Goal: Task Accomplishment & Management: Manage account settings

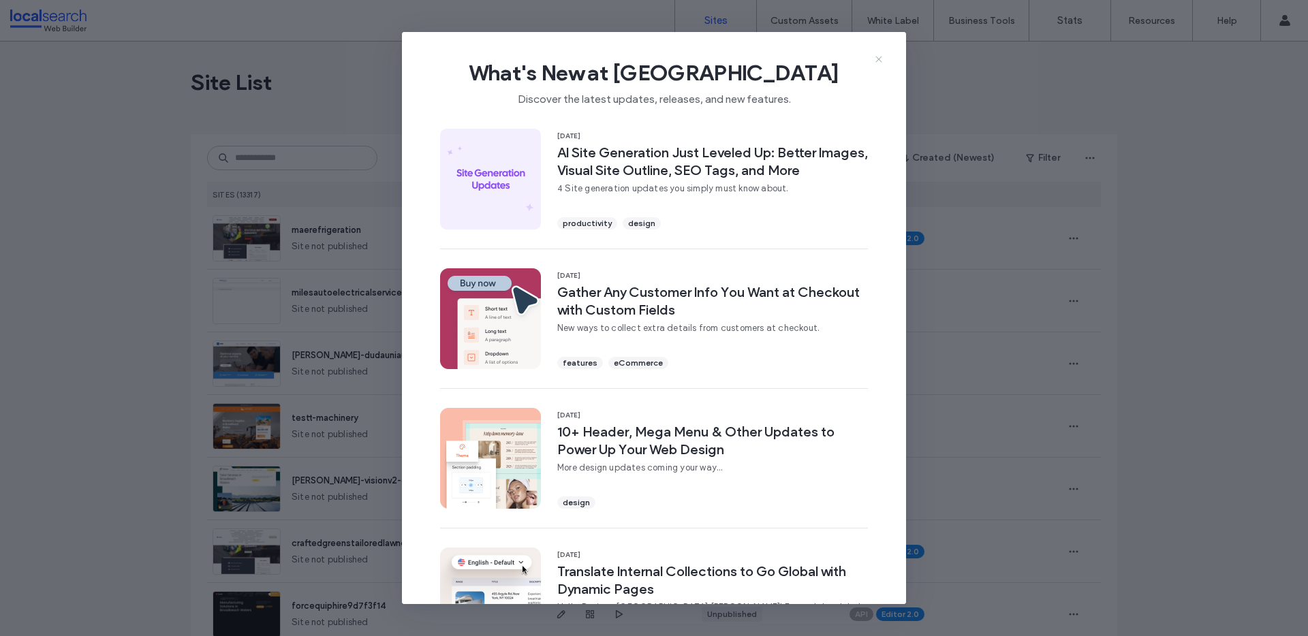
click at [876, 61] on icon at bounding box center [878, 59] width 11 height 11
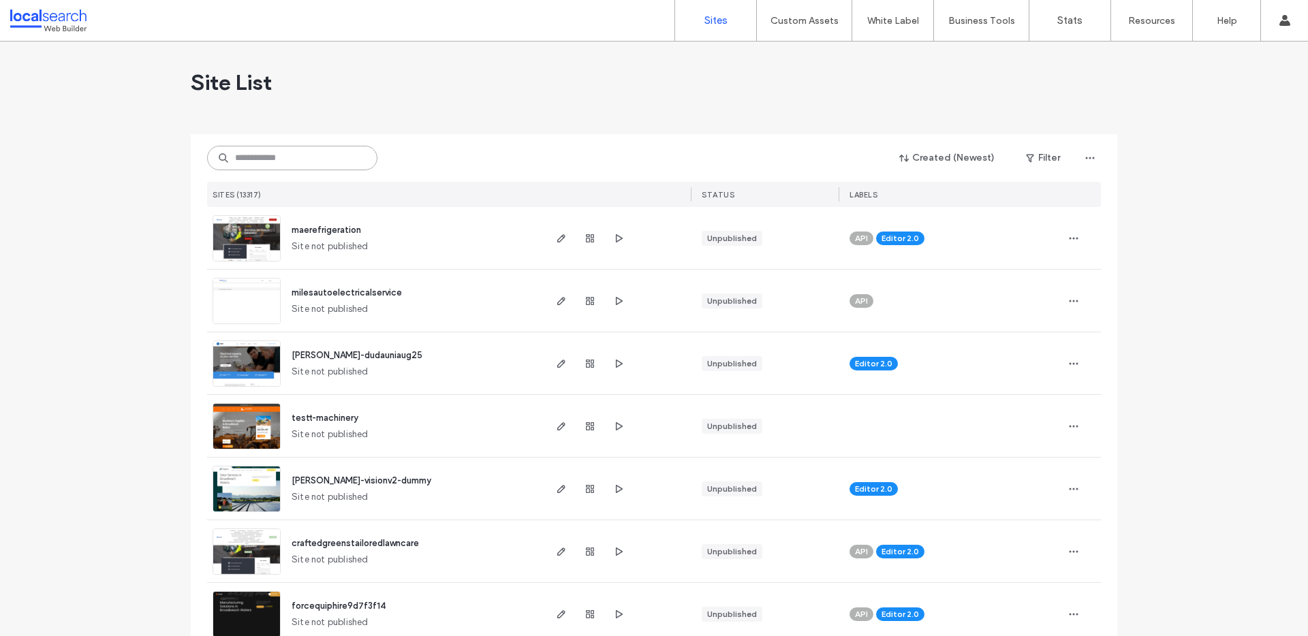
click at [329, 155] on input at bounding box center [292, 158] width 170 height 25
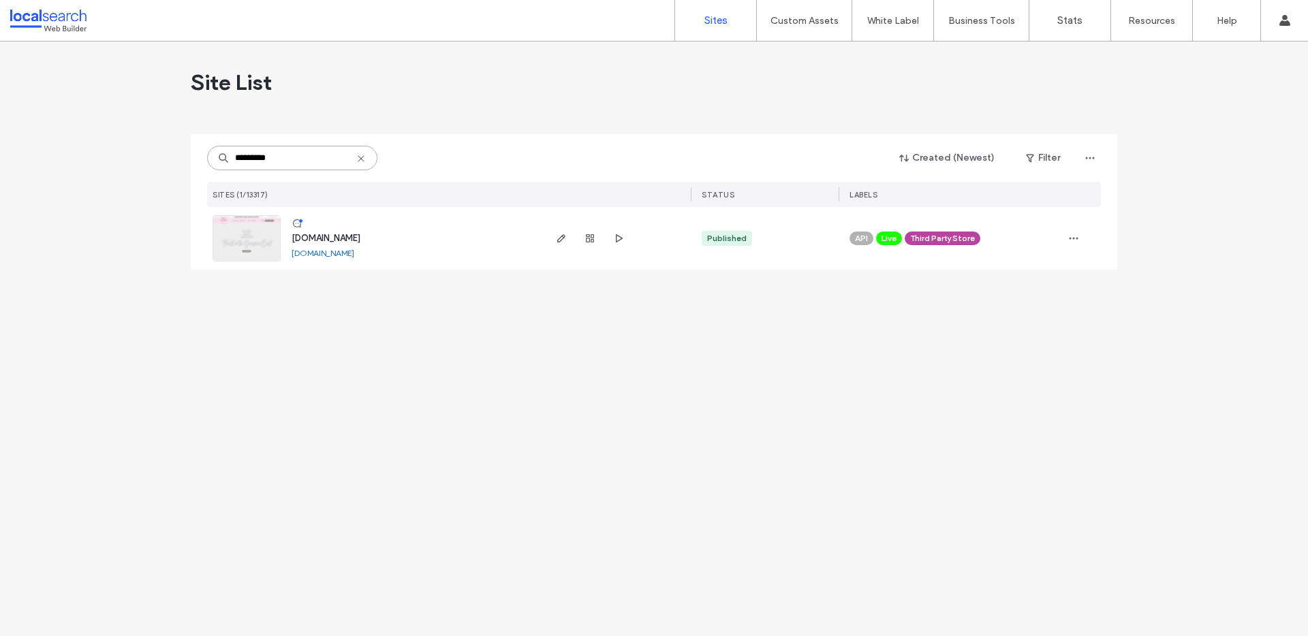
type input "*********"
click at [351, 234] on span "[DOMAIN_NAME]" at bounding box center [326, 238] width 69 height 10
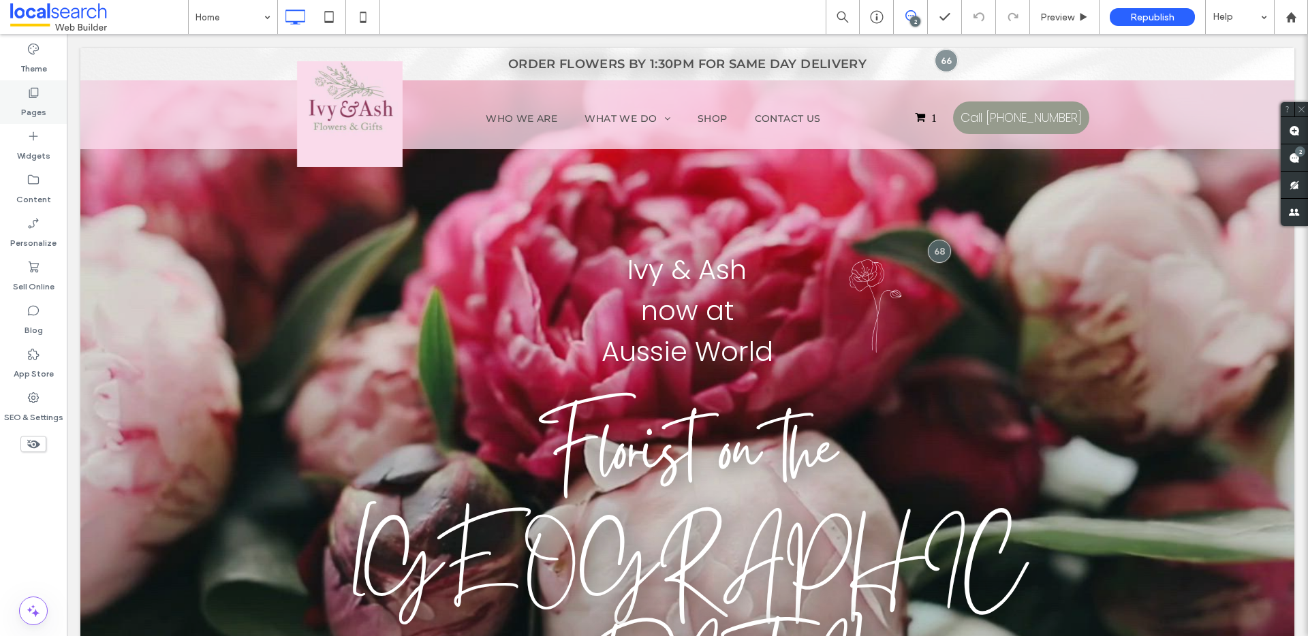
click at [35, 90] on icon at bounding box center [34, 93] width 14 height 14
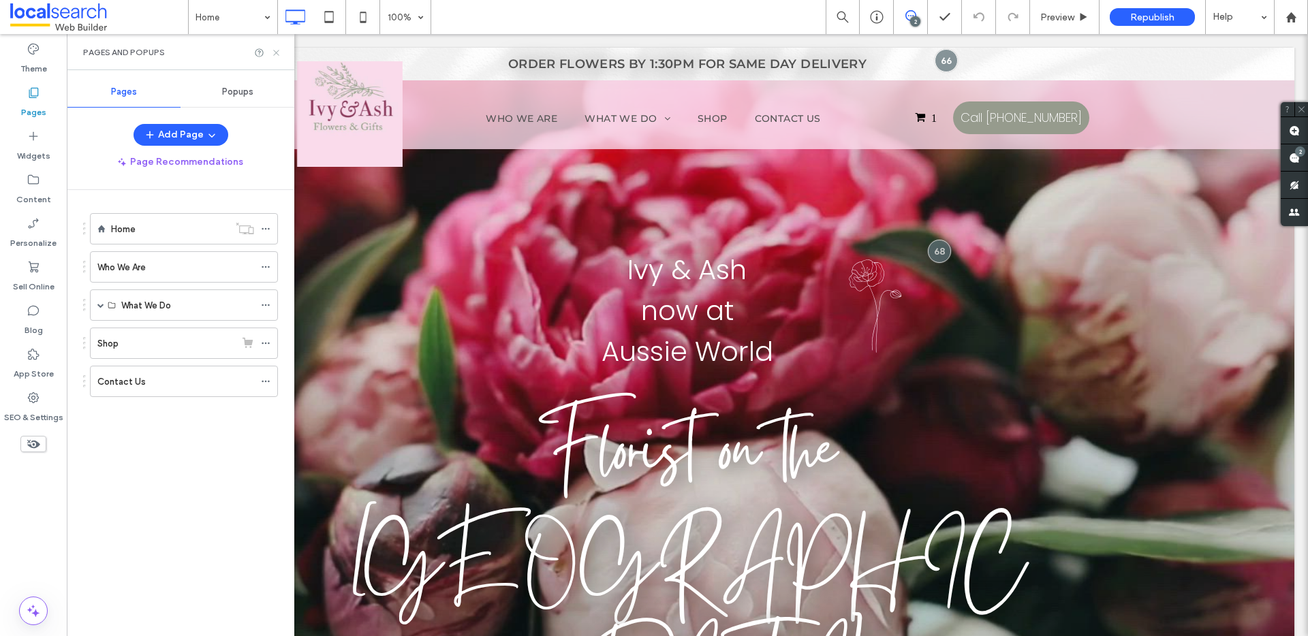
click at [275, 52] on use at bounding box center [275, 52] width 5 height 5
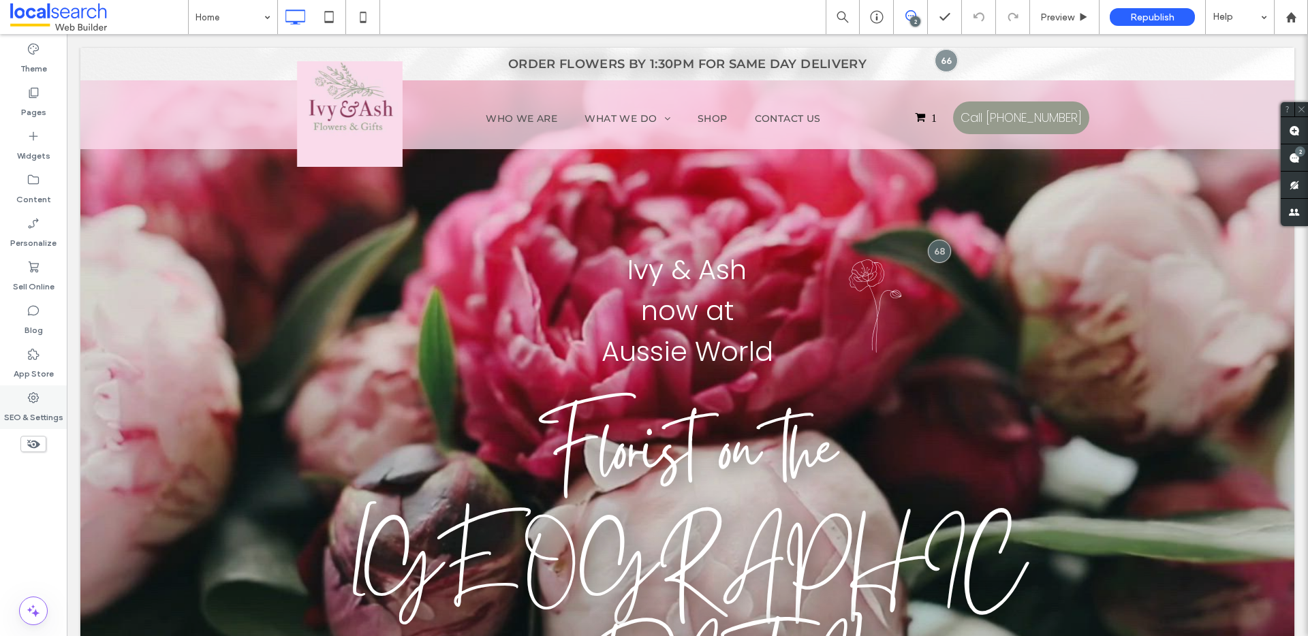
click at [28, 411] on label "SEO & Settings" at bounding box center [33, 414] width 59 height 19
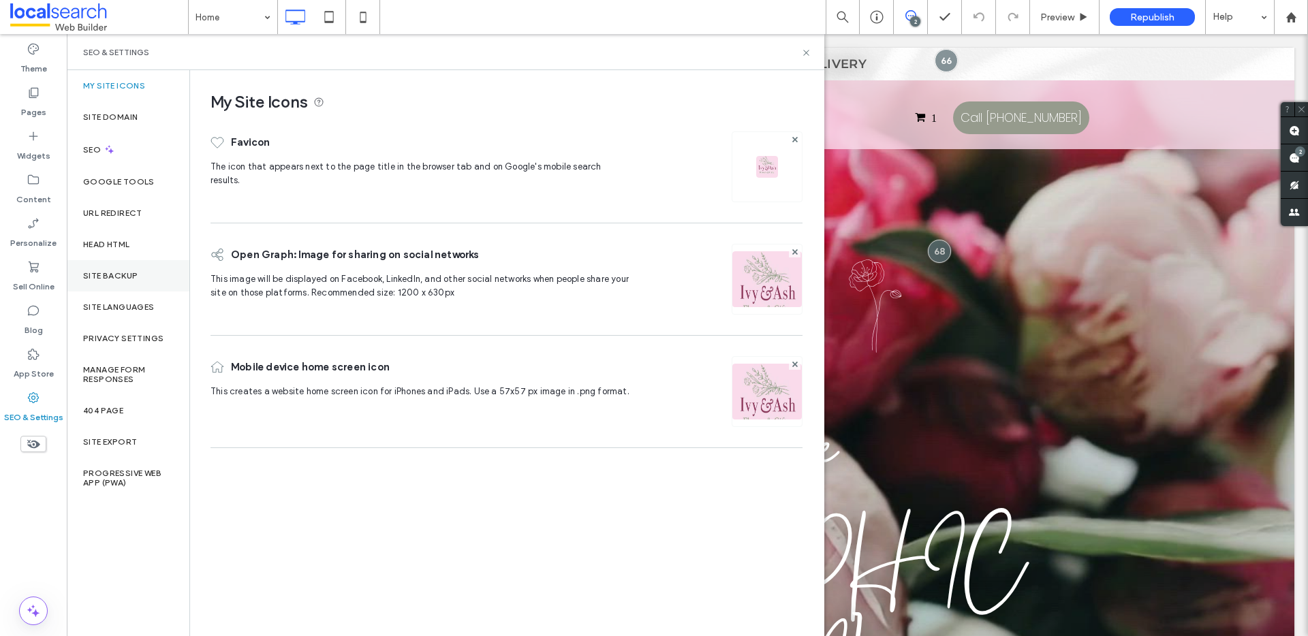
click at [150, 279] on div "Site Backup" at bounding box center [128, 275] width 123 height 31
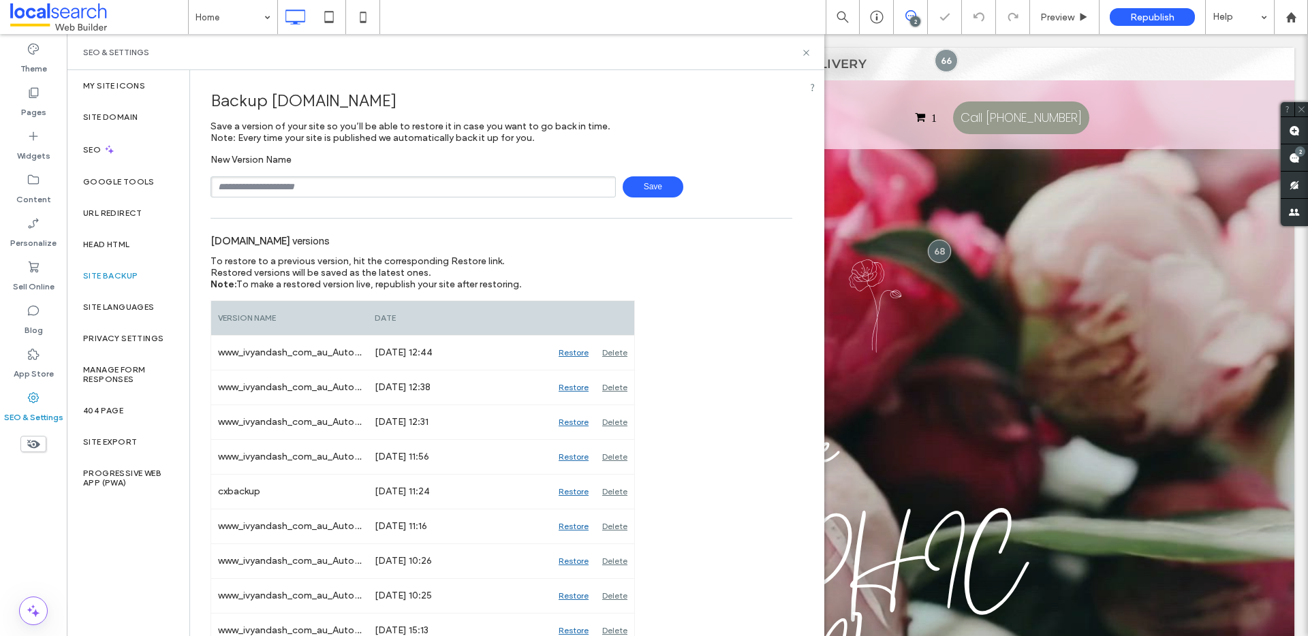
click at [311, 187] on input "text" at bounding box center [412, 186] width 405 height 21
type input "**********"
click at [649, 181] on span "Save" at bounding box center [653, 186] width 61 height 21
click at [805, 54] on icon at bounding box center [806, 53] width 10 height 10
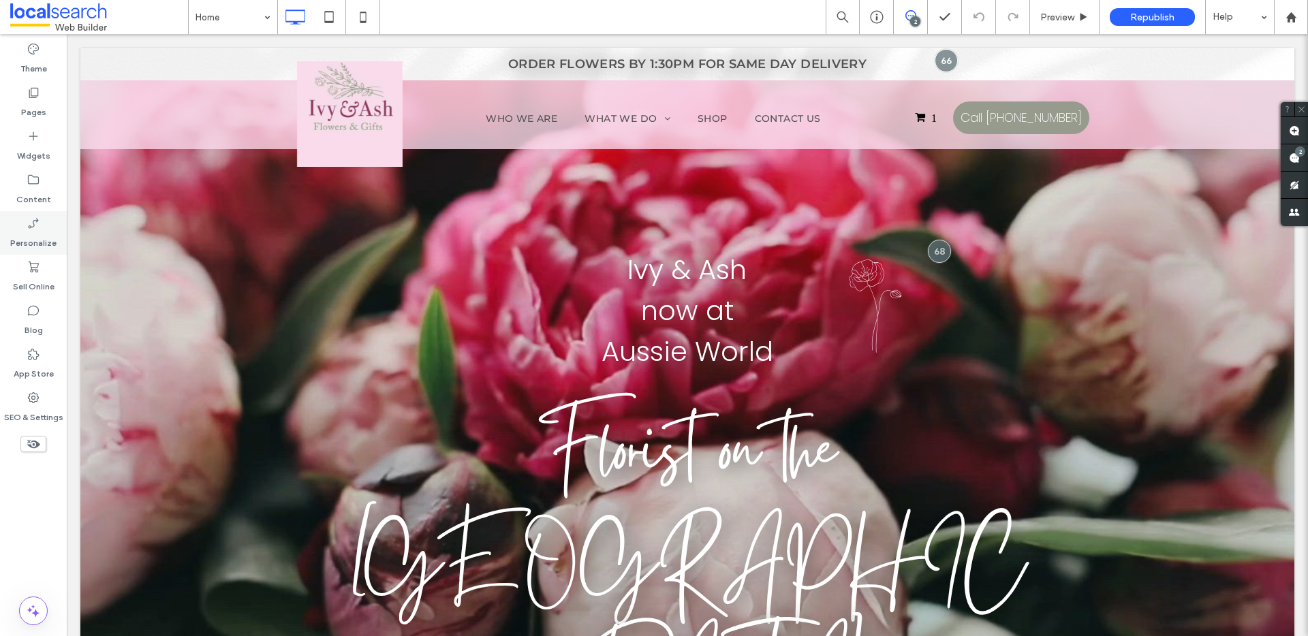
click at [25, 229] on div "Personalize" at bounding box center [33, 233] width 67 height 44
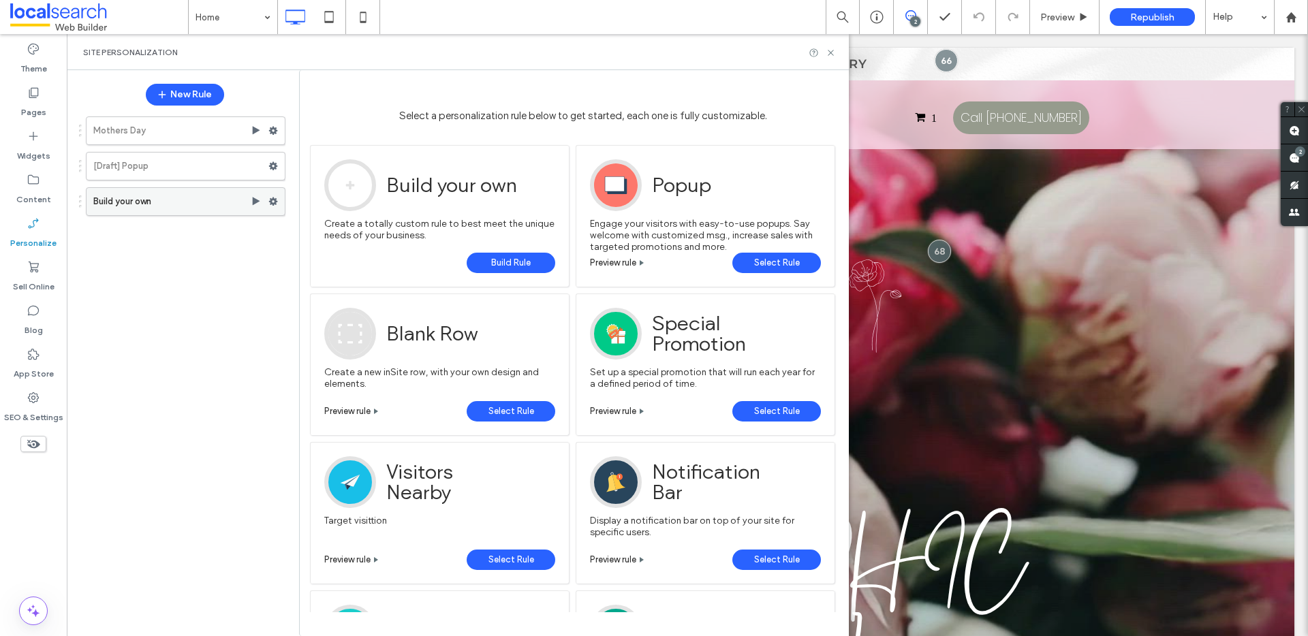
click at [167, 200] on label "Build your own" at bounding box center [171, 201] width 157 height 27
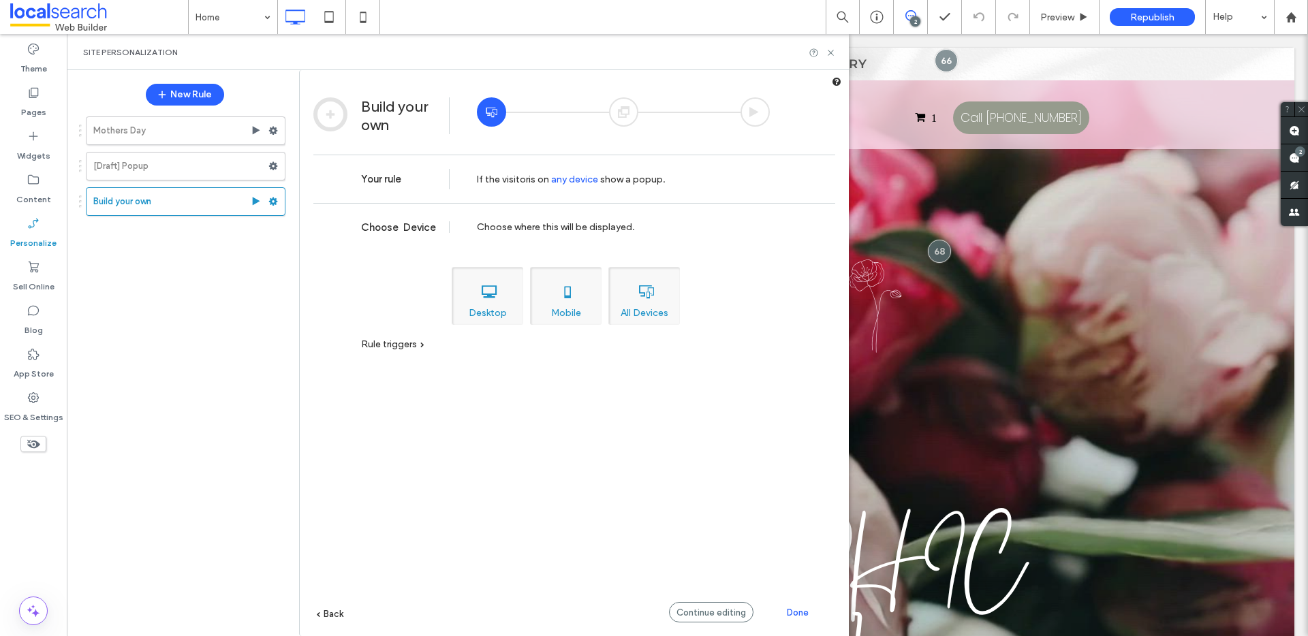
click at [631, 116] on div at bounding box center [623, 111] width 29 height 29
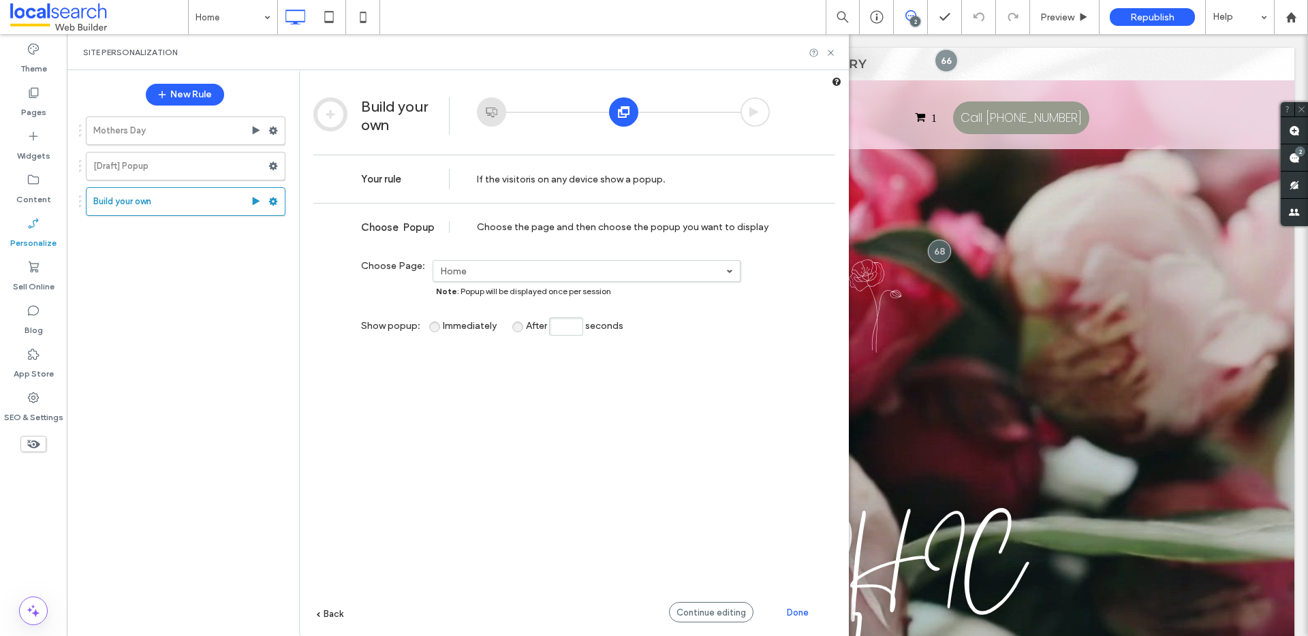
click at [751, 112] on div at bounding box center [754, 111] width 29 height 29
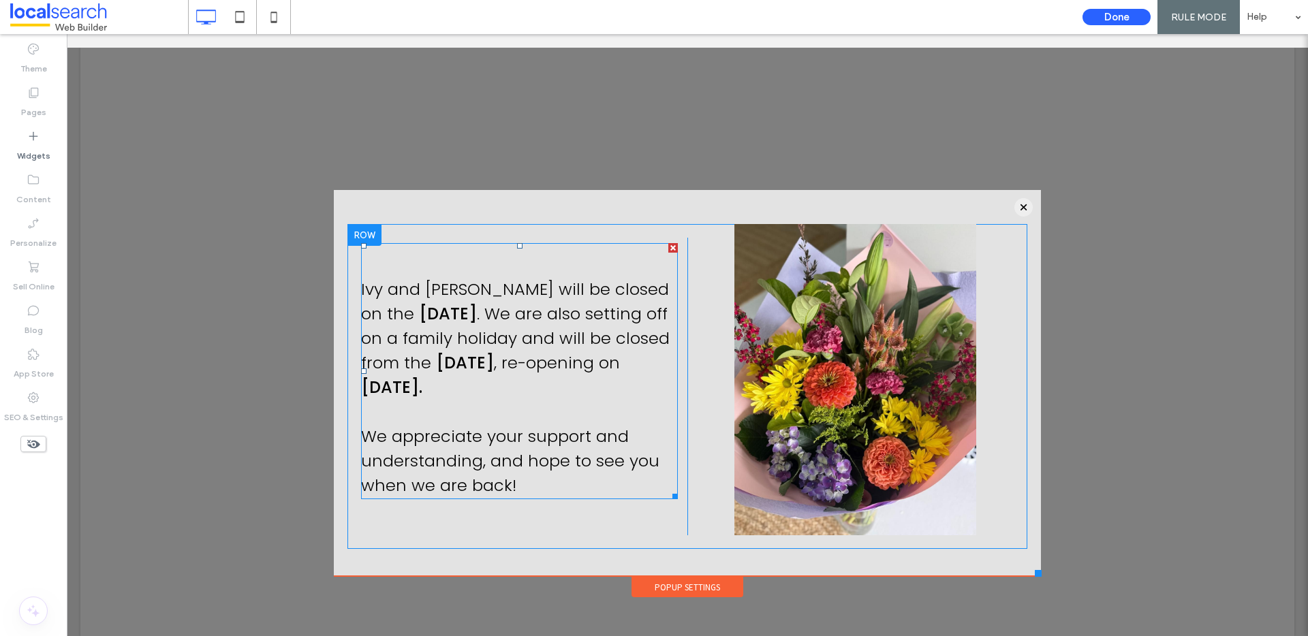
click at [604, 302] on span ". We are also setting off on a family holiday and will be closed from the" at bounding box center [515, 338] width 309 height 72
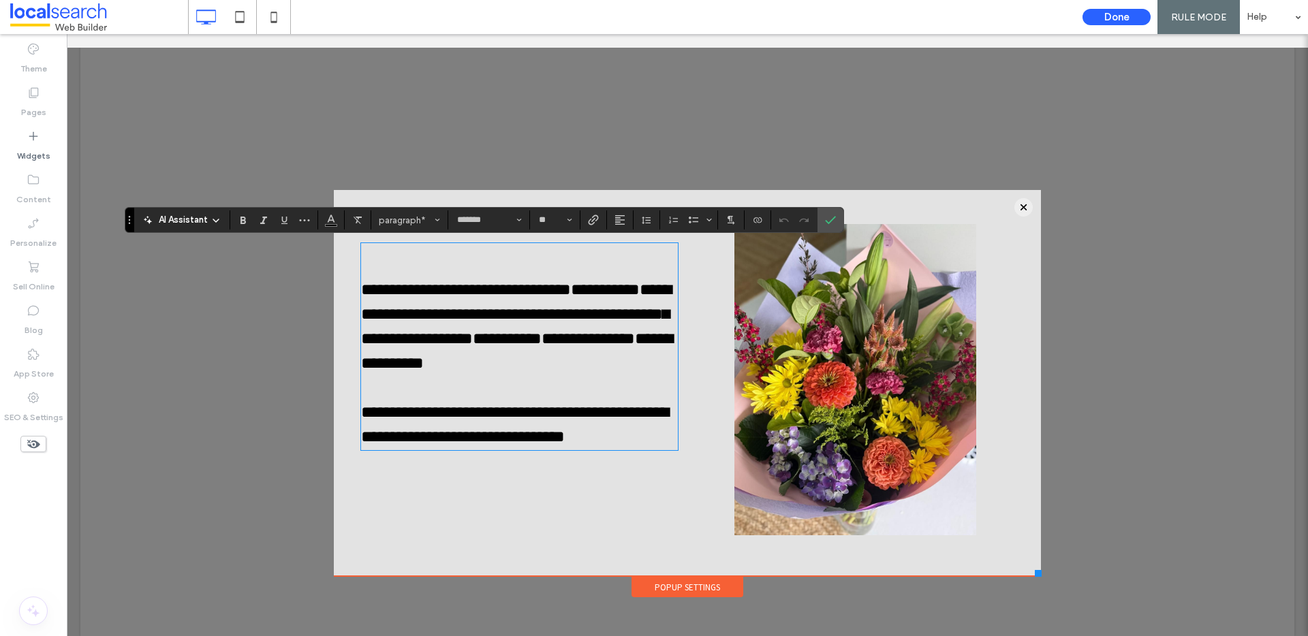
click at [410, 326] on span "**********" at bounding box center [516, 313] width 310 height 65
drag, startPoint x: 447, startPoint y: 315, endPoint x: 459, endPoint y: 296, distance: 22.7
click at [459, 296] on p "**********" at bounding box center [519, 363] width 316 height 172
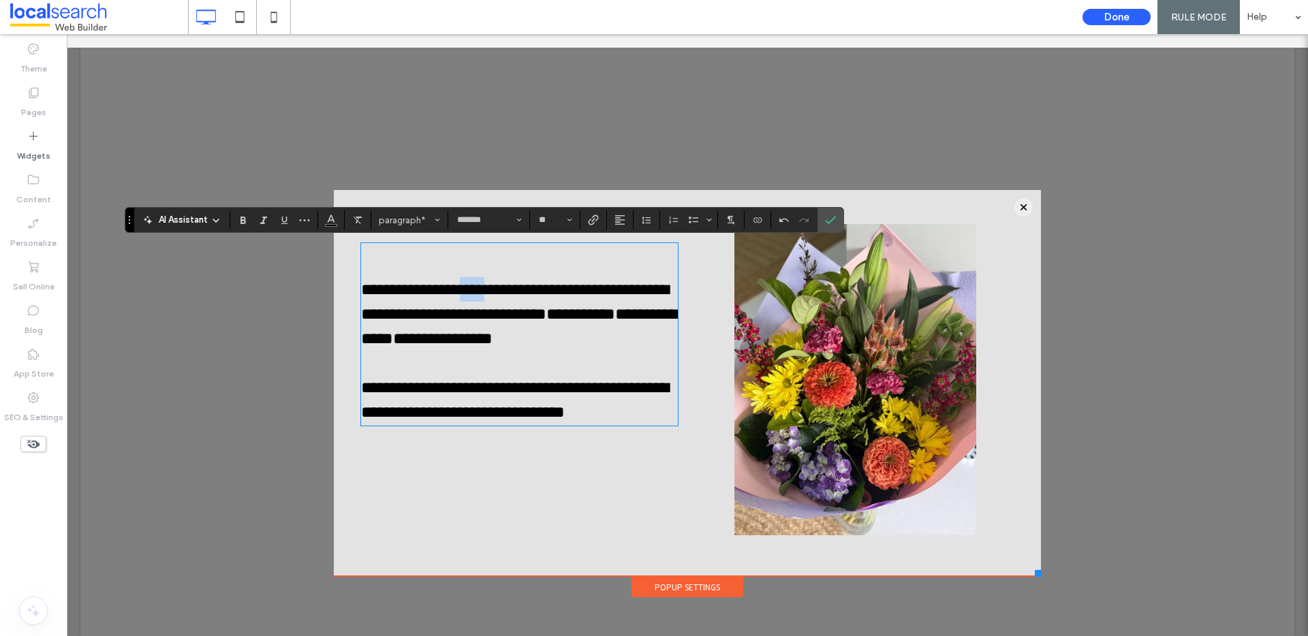
drag, startPoint x: 487, startPoint y: 291, endPoint x: 518, endPoint y: 284, distance: 32.1
click at [518, 284] on span "**********" at bounding box center [514, 301] width 307 height 41
drag, startPoint x: 454, startPoint y: 316, endPoint x: 587, endPoint y: 317, distance: 133.5
click at [587, 317] on span "**********" at bounding box center [514, 301] width 307 height 41
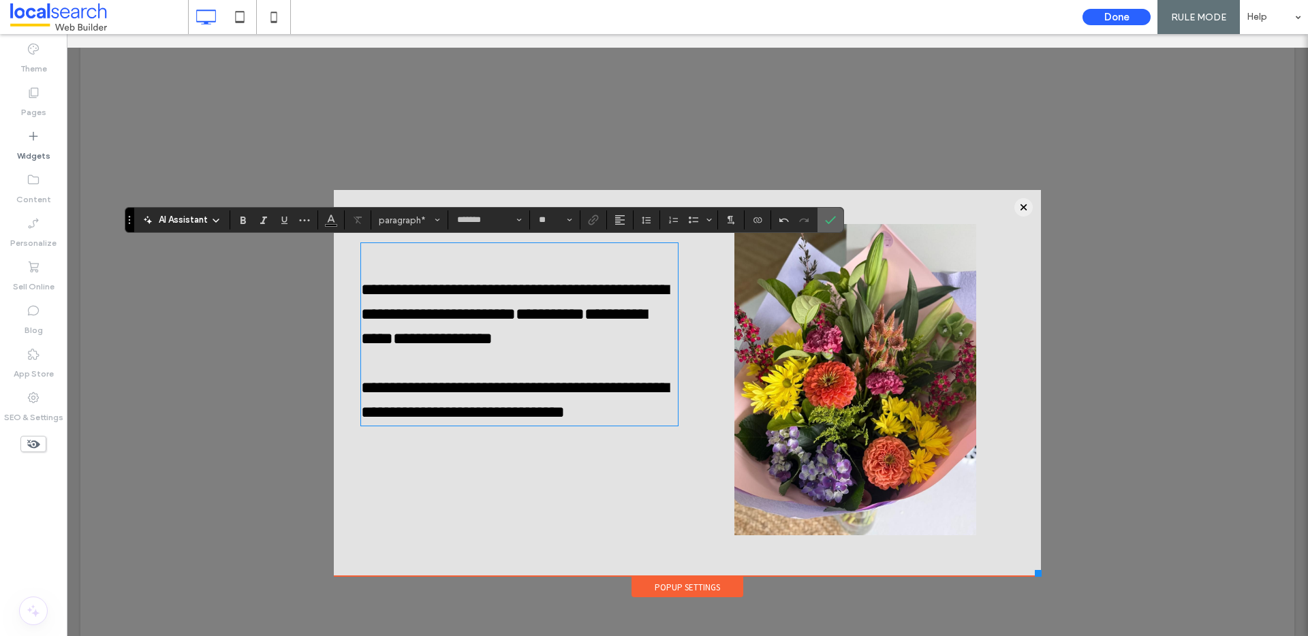
click at [825, 223] on icon "Confirm" at bounding box center [830, 220] width 11 height 11
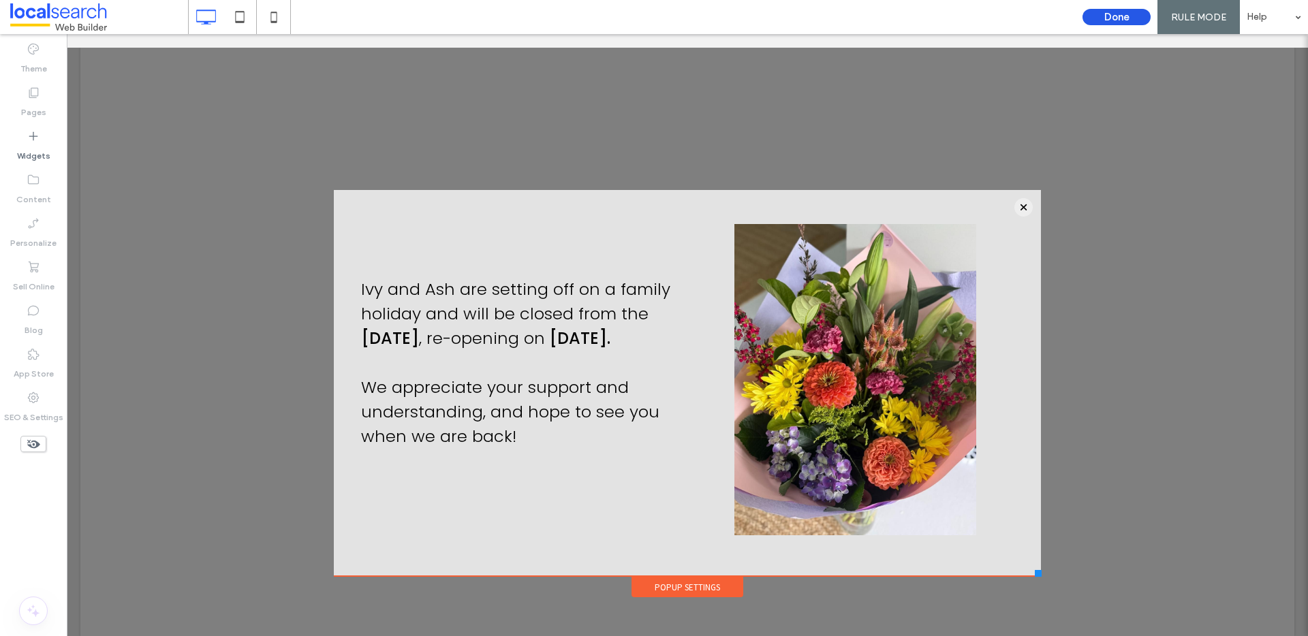
click at [1111, 13] on button "Done" at bounding box center [1116, 17] width 68 height 16
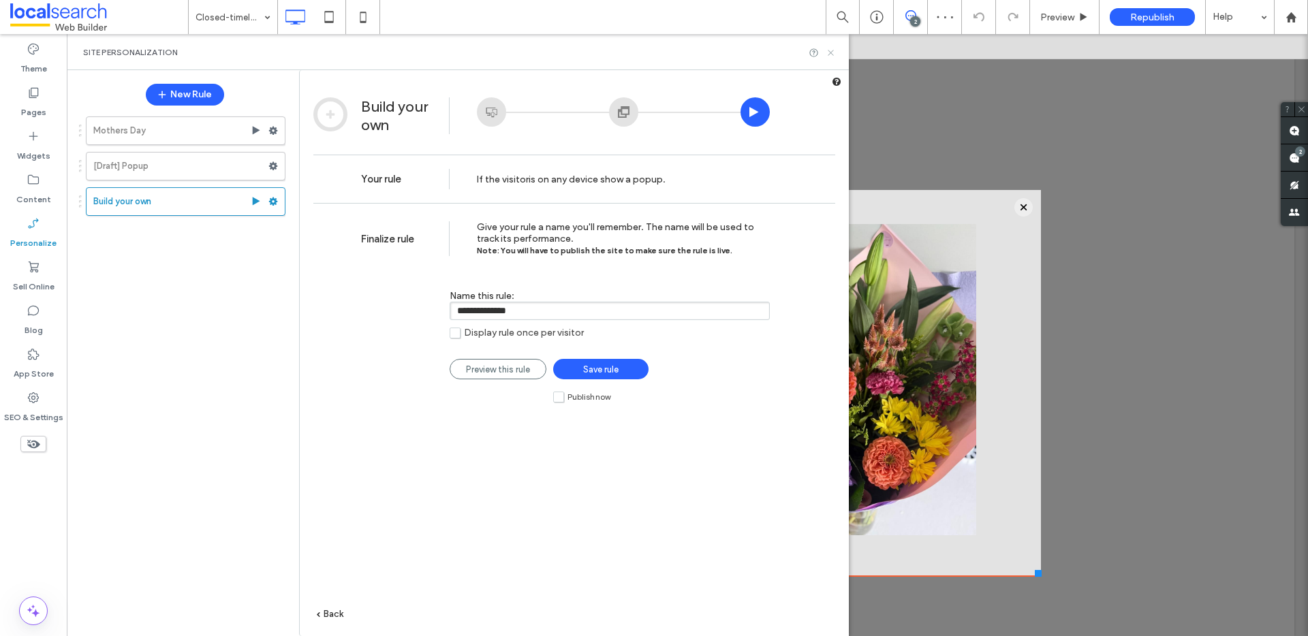
drag, startPoint x: 834, startPoint y: 53, endPoint x: 741, endPoint y: 15, distance: 100.2
click at [834, 53] on icon at bounding box center [831, 53] width 10 height 10
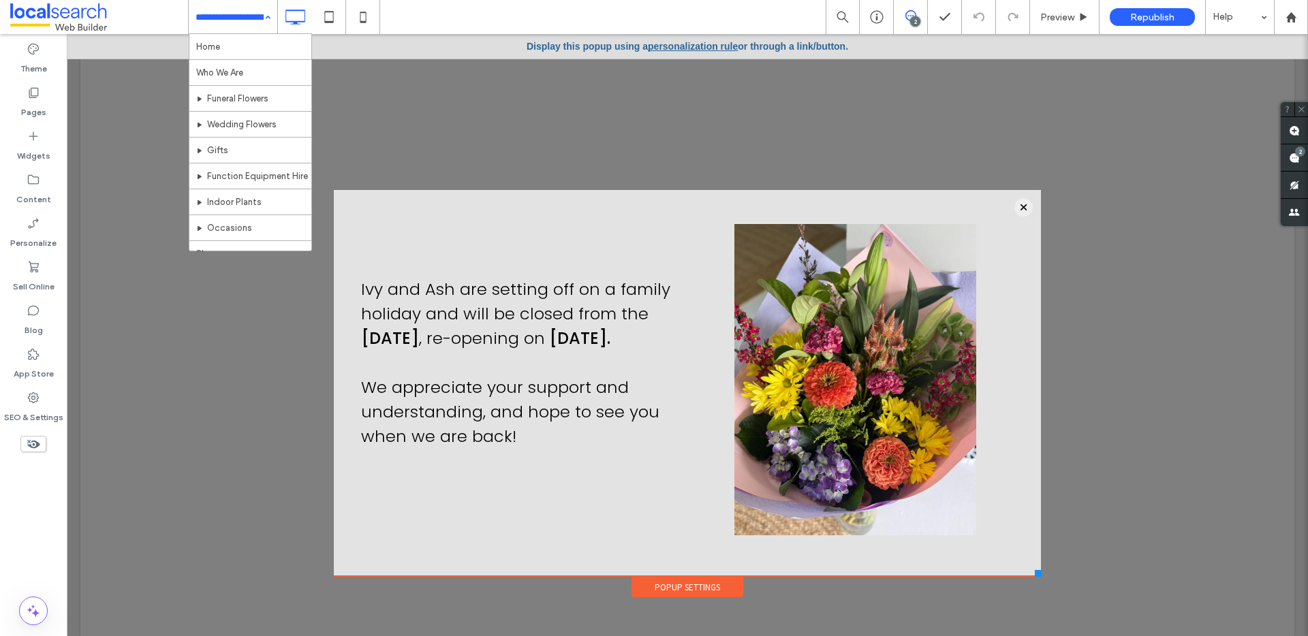
click at [262, 15] on div "Home Who We Are Funeral Flowers Wedding Flowers Gifts Function Equipment Hire I…" at bounding box center [233, 17] width 89 height 34
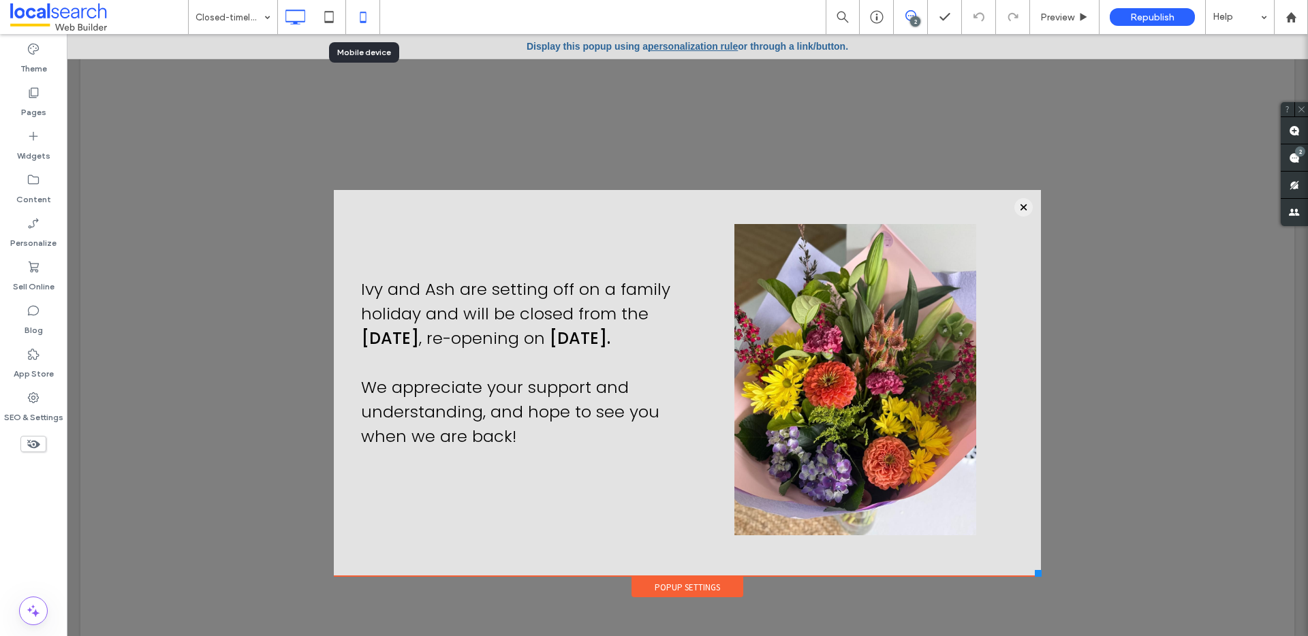
click at [369, 20] on icon at bounding box center [362, 16] width 27 height 27
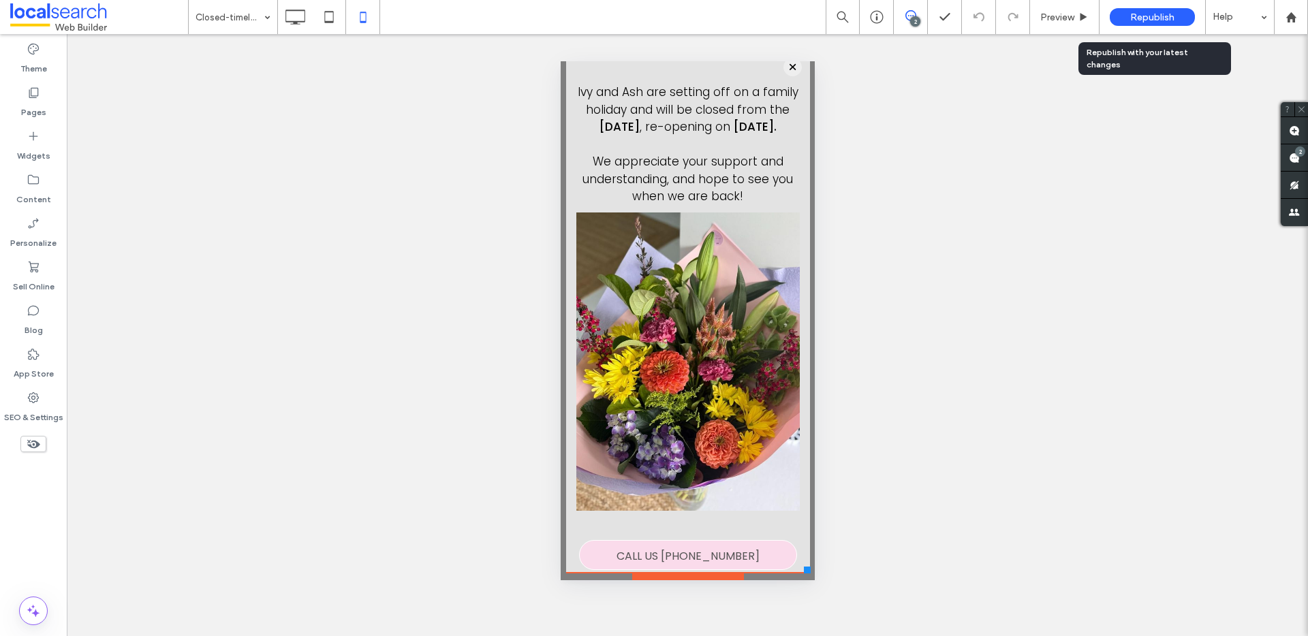
click at [1159, 20] on span "Republish" at bounding box center [1152, 18] width 44 height 12
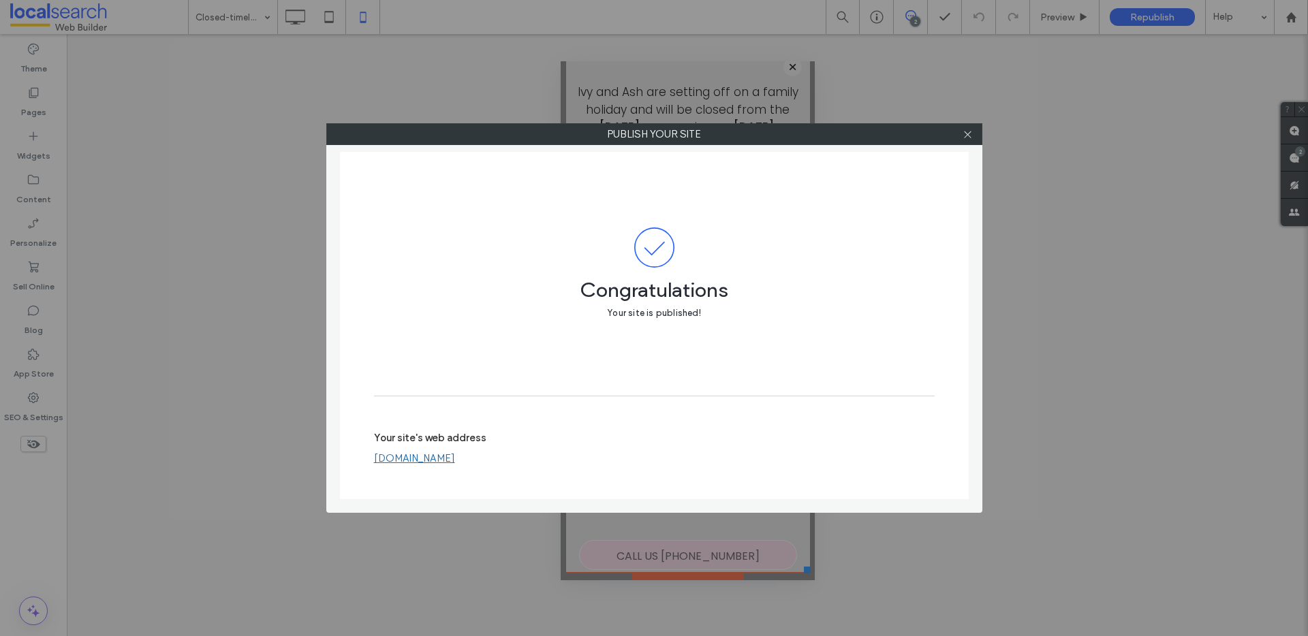
click at [974, 134] on div at bounding box center [968, 134] width 20 height 20
click at [973, 134] on div at bounding box center [968, 134] width 20 height 20
click at [969, 136] on icon at bounding box center [968, 134] width 10 height 10
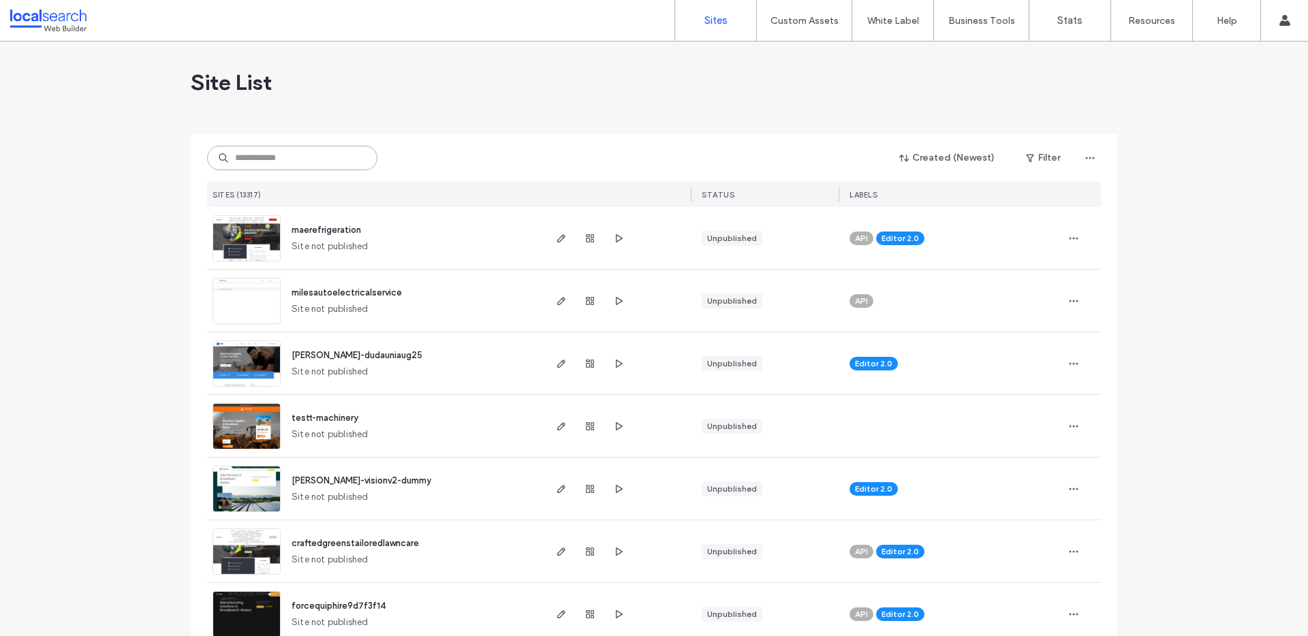
click at [295, 169] on input at bounding box center [292, 158] width 170 height 25
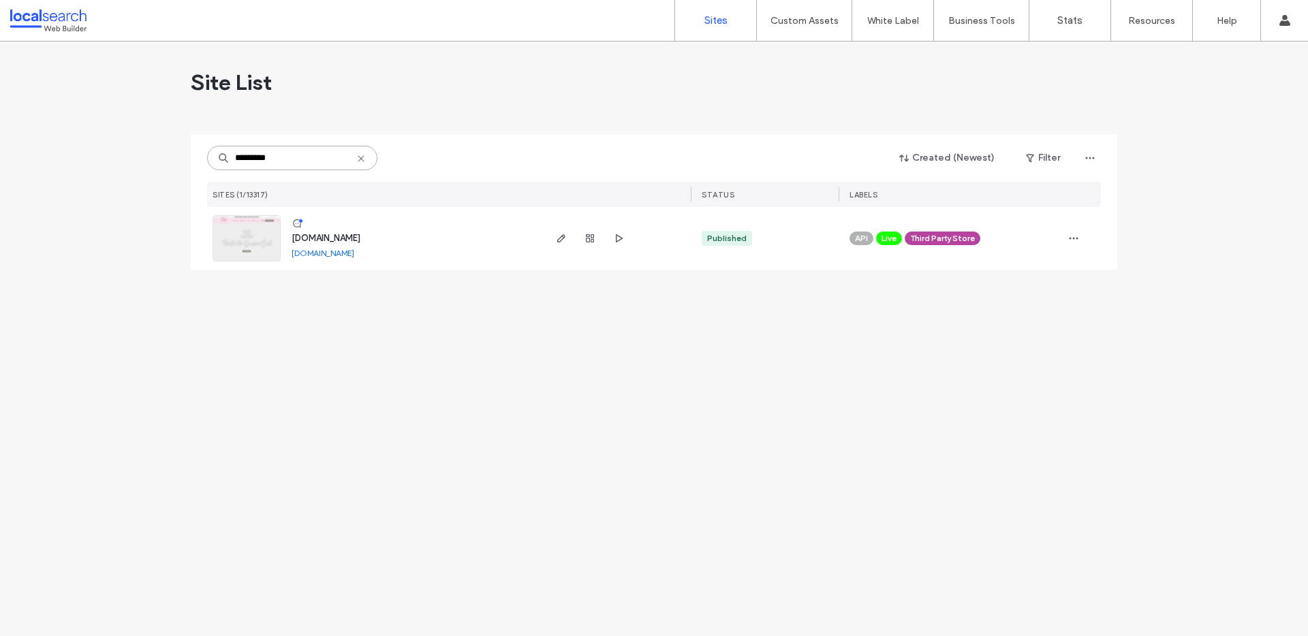
type input "*********"
click at [331, 236] on span "[DOMAIN_NAME]" at bounding box center [326, 238] width 69 height 10
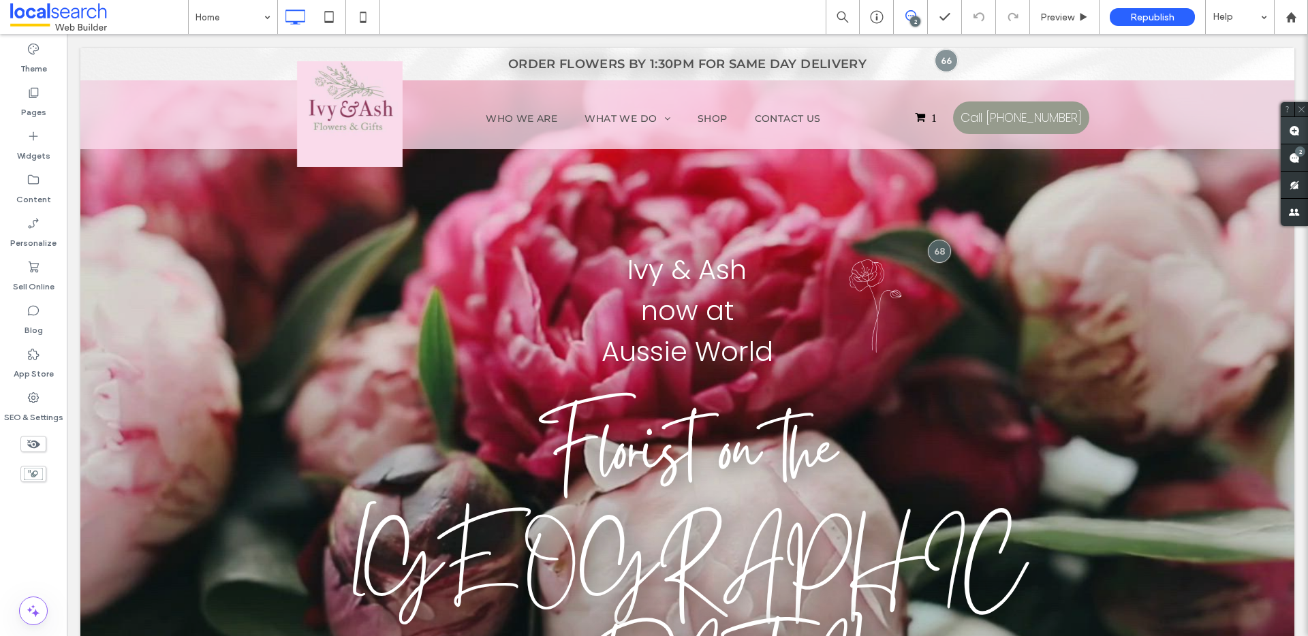
click at [1301, 129] on span at bounding box center [1294, 130] width 27 height 27
click at [1104, 328] on div at bounding box center [687, 495] width 1214 height 894
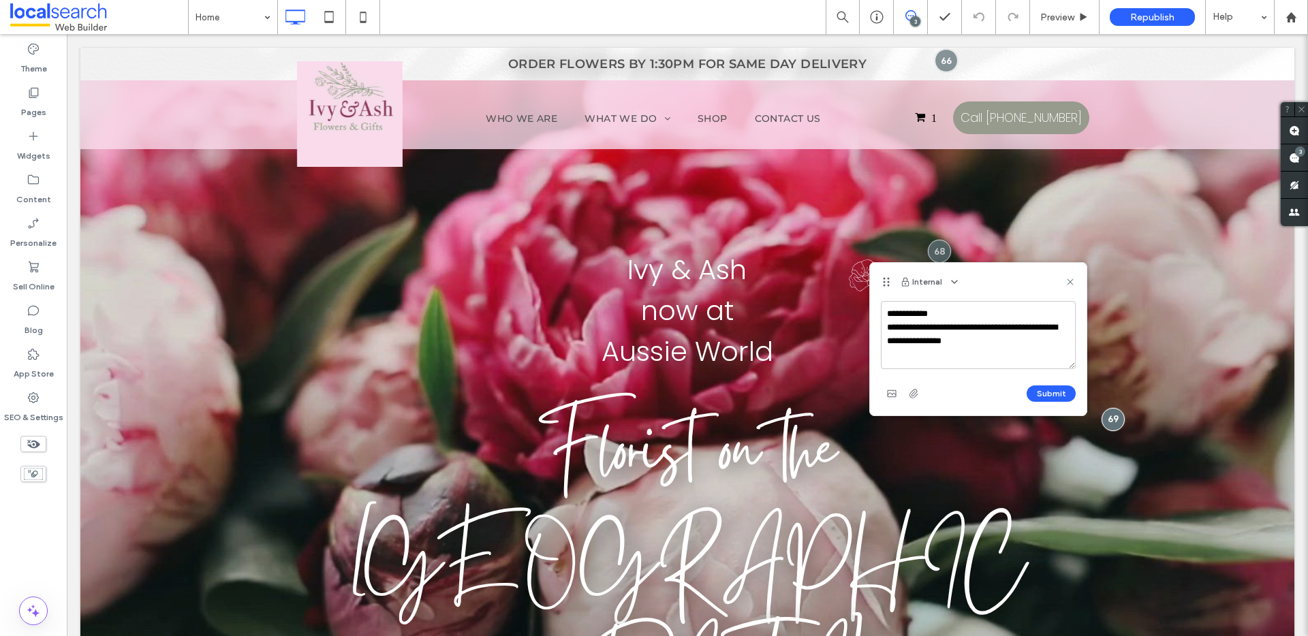
type textarea "**********"
click at [1045, 383] on div "Submit" at bounding box center [978, 394] width 195 height 22
click at [1050, 389] on button "Submit" at bounding box center [1051, 394] width 49 height 16
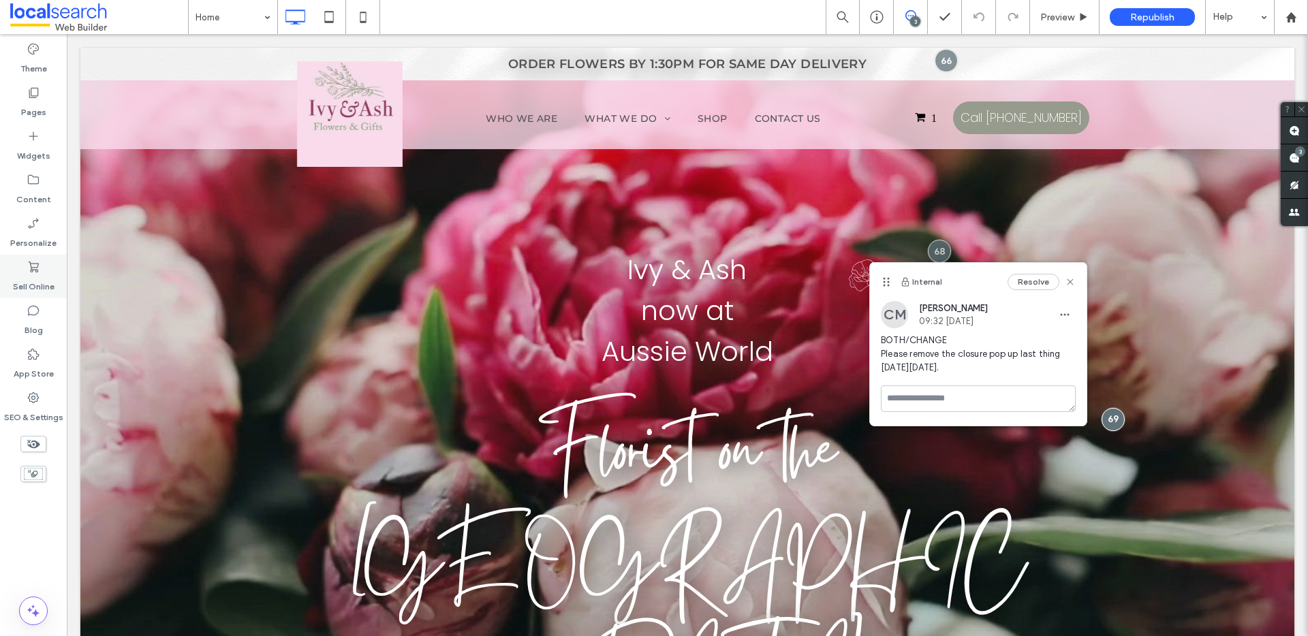
click at [48, 261] on div "Sell Online" at bounding box center [33, 277] width 67 height 44
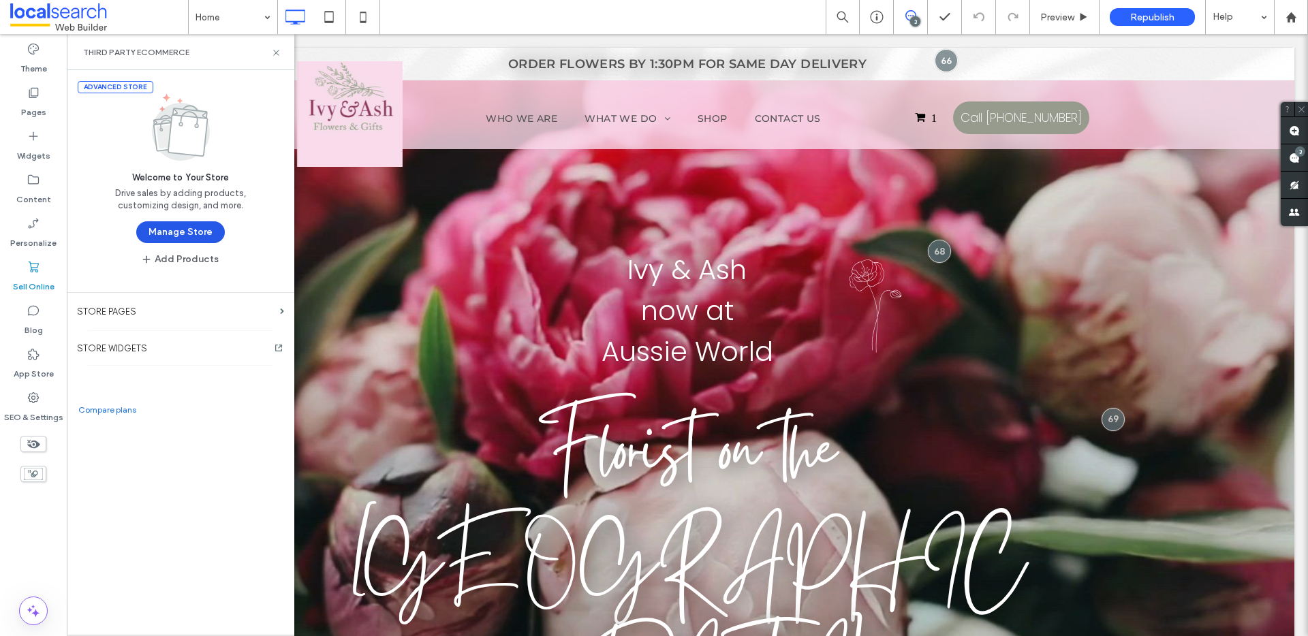
click at [178, 225] on button "Manage Store" at bounding box center [180, 232] width 89 height 22
